Goal: Check status

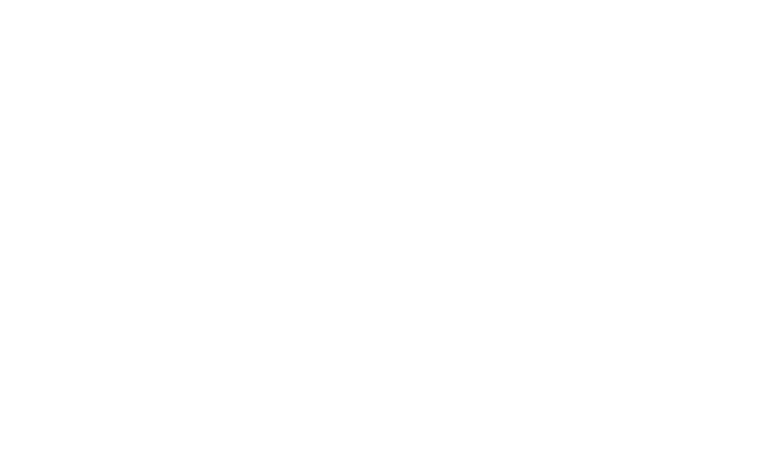
select select "100"
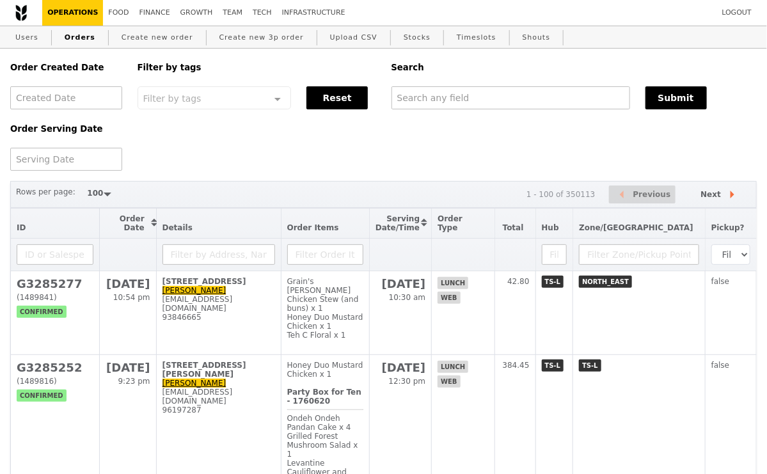
click at [488, 111] on div "Order Created Date Order Serving Date Filter by tags Filter by tags Meal_Plan W…" at bounding box center [384, 110] width 762 height 122
click at [487, 103] on input "text" at bounding box center [511, 97] width 239 height 23
paste input "GA3222414"
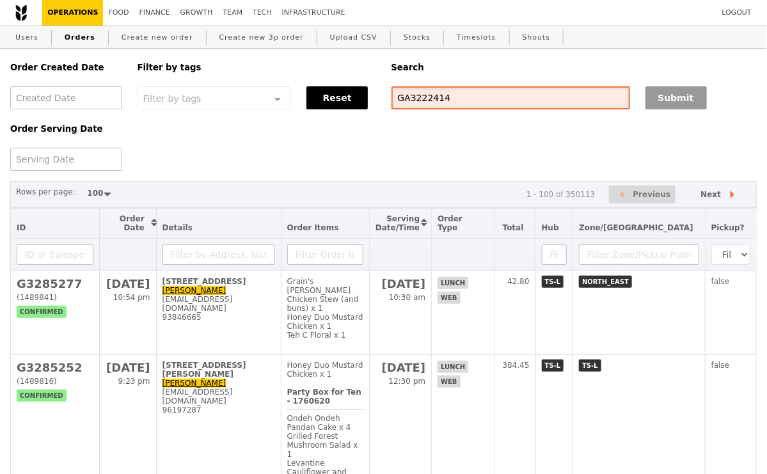
type input "GA3222414"
click at [678, 106] on button "Submit" at bounding box center [675, 97] width 61 height 23
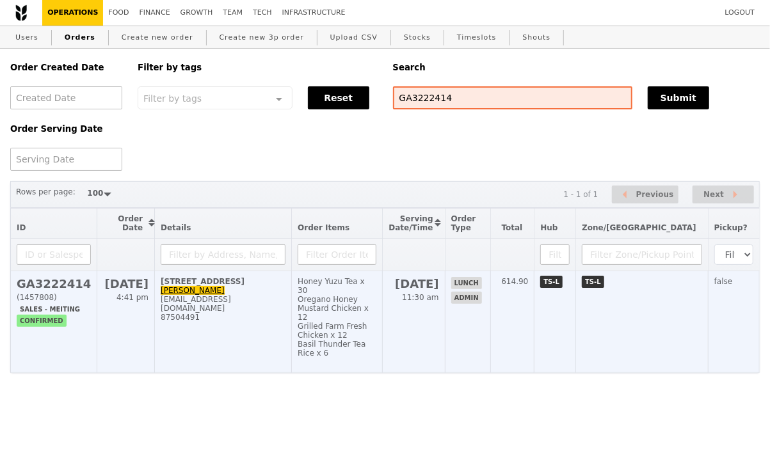
click at [285, 313] on div "[EMAIL_ADDRESS][DOMAIN_NAME]" at bounding box center [223, 304] width 125 height 18
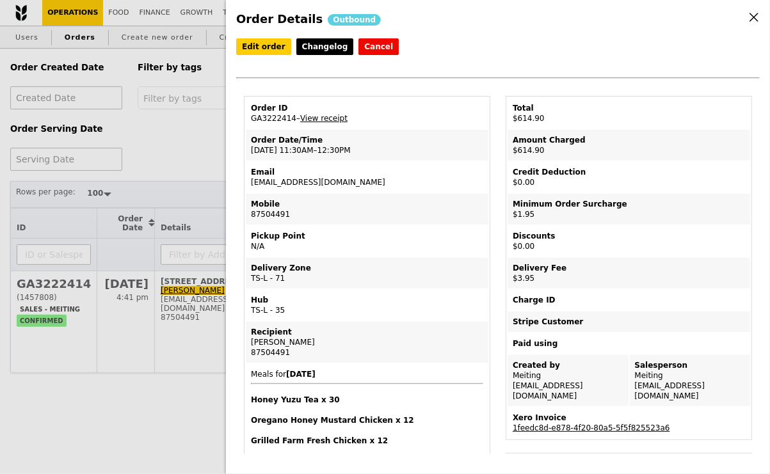
click at [206, 163] on div "Order Details Outbound Edit order Changelog Cancel Order ID GA3222414 – View re…" at bounding box center [385, 237] width 770 height 474
